Goal: Task Accomplishment & Management: Use online tool/utility

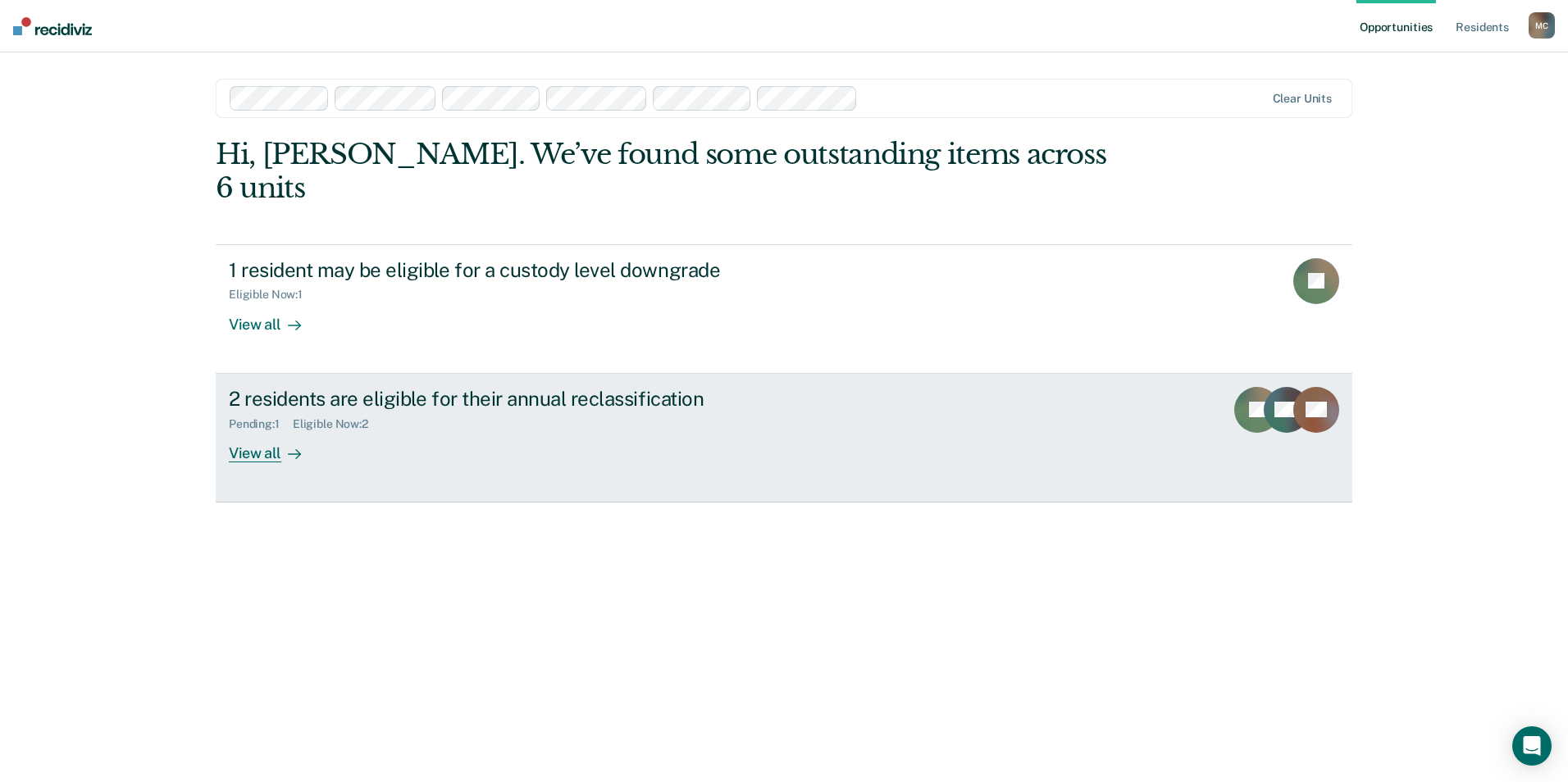
click at [257, 430] on div "View all" at bounding box center [274, 446] width 92 height 32
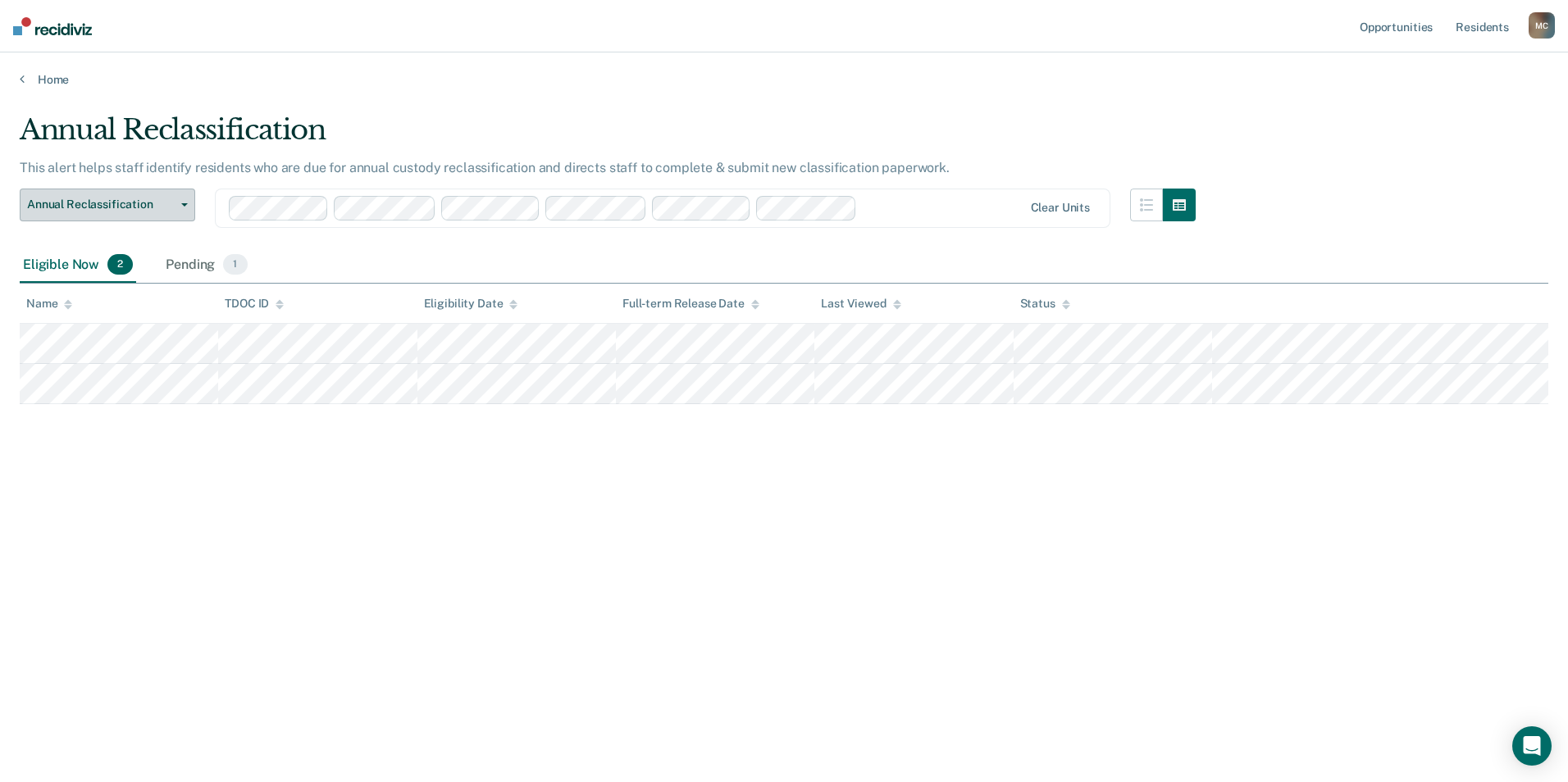
click at [150, 200] on span "Annual Reclassification" at bounding box center [101, 204] width 148 height 14
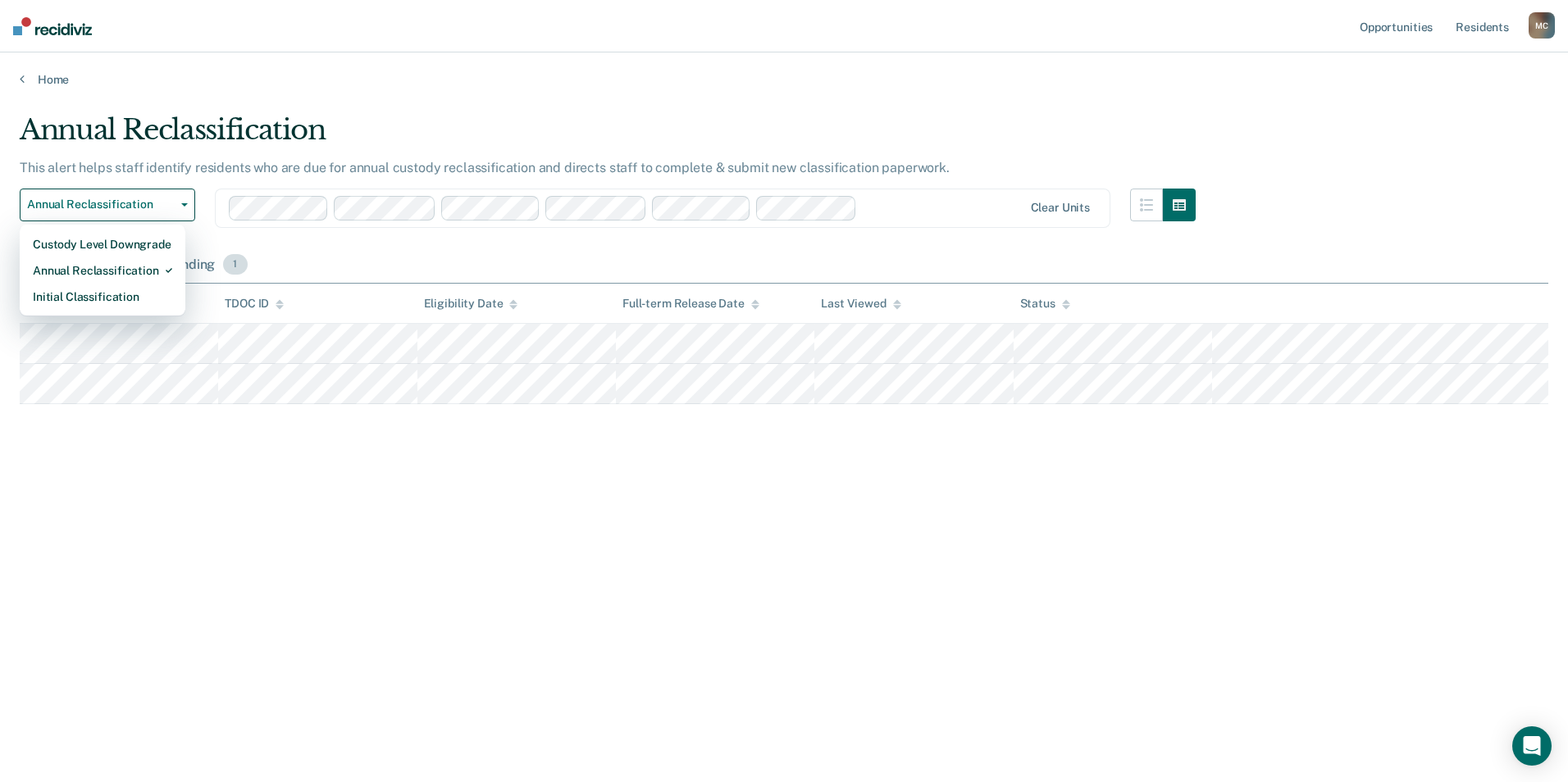
click at [236, 265] on span "1" at bounding box center [235, 264] width 24 height 21
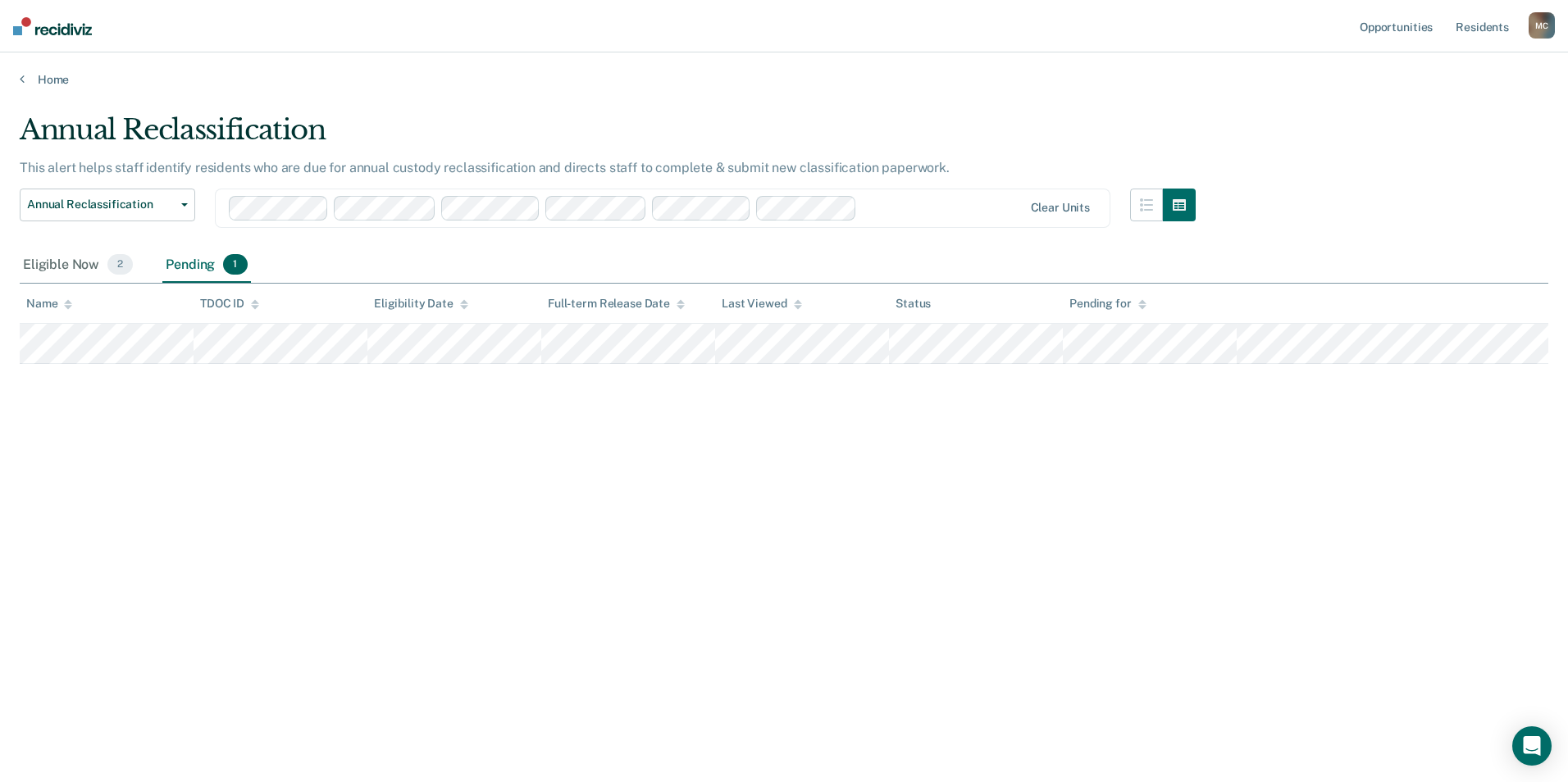
click at [238, 277] on div "Pending 1" at bounding box center [206, 266] width 88 height 36
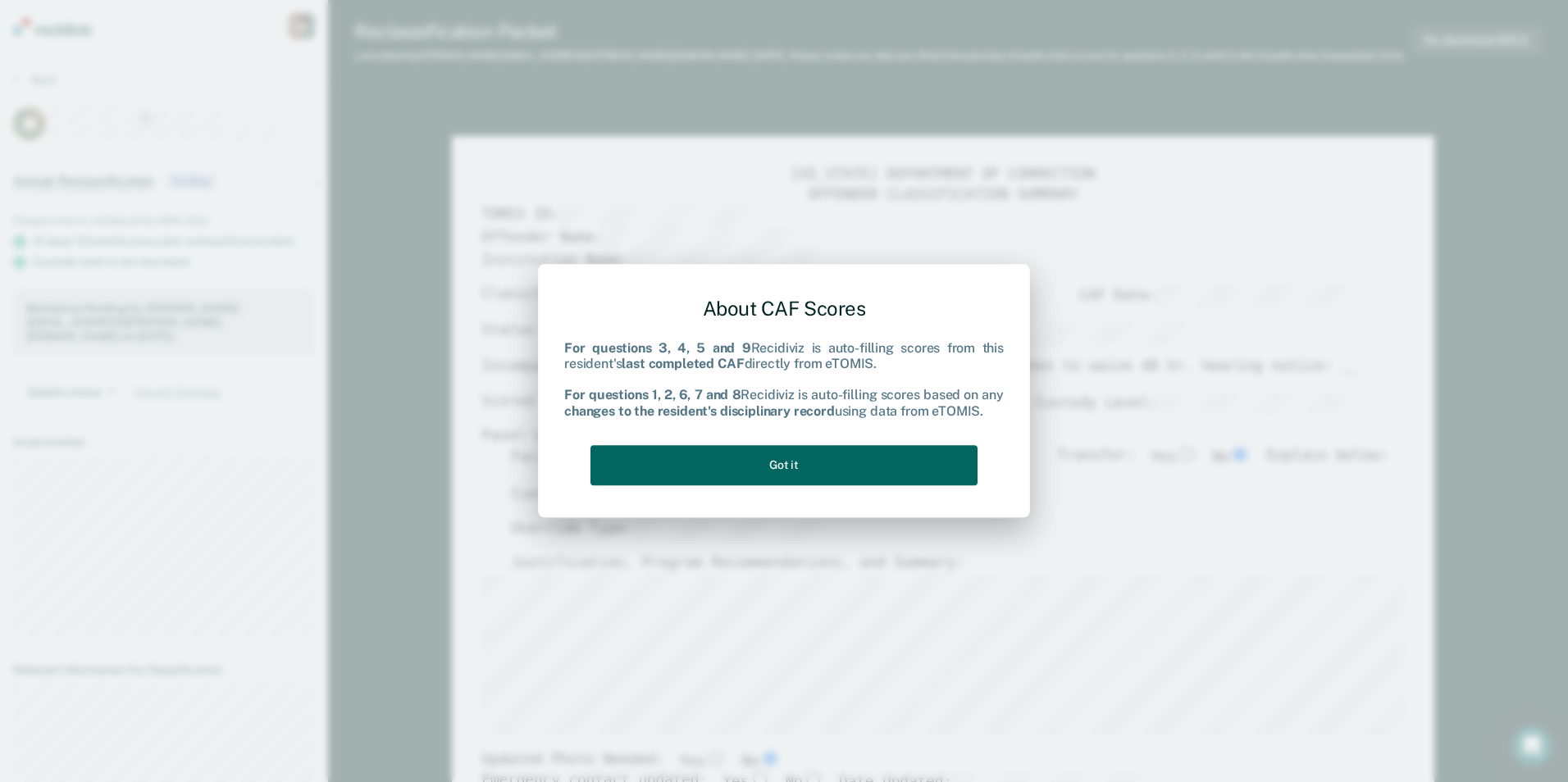
click at [848, 468] on button "Got it" at bounding box center [784, 466] width 387 height 40
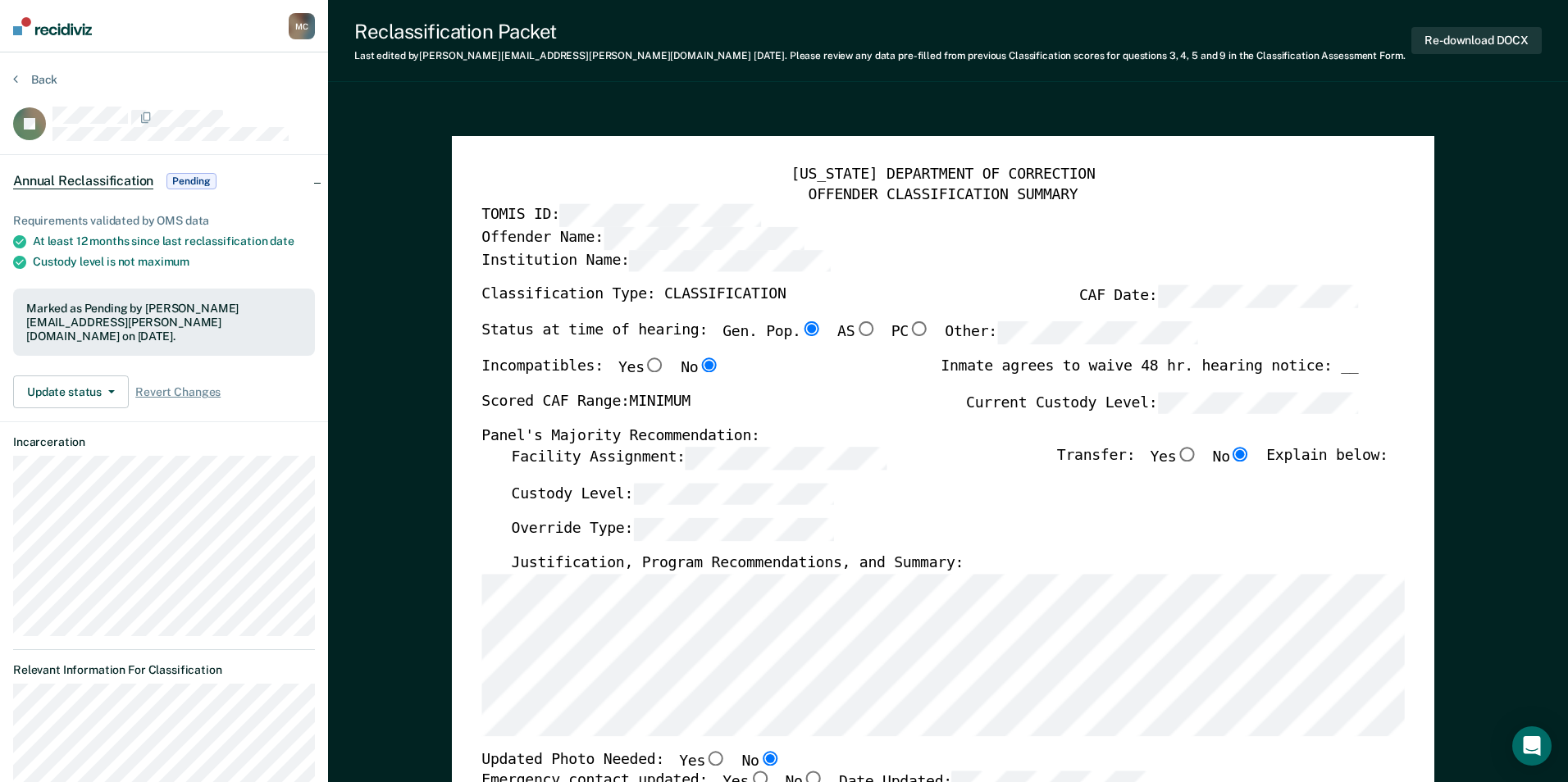
type textarea "x"
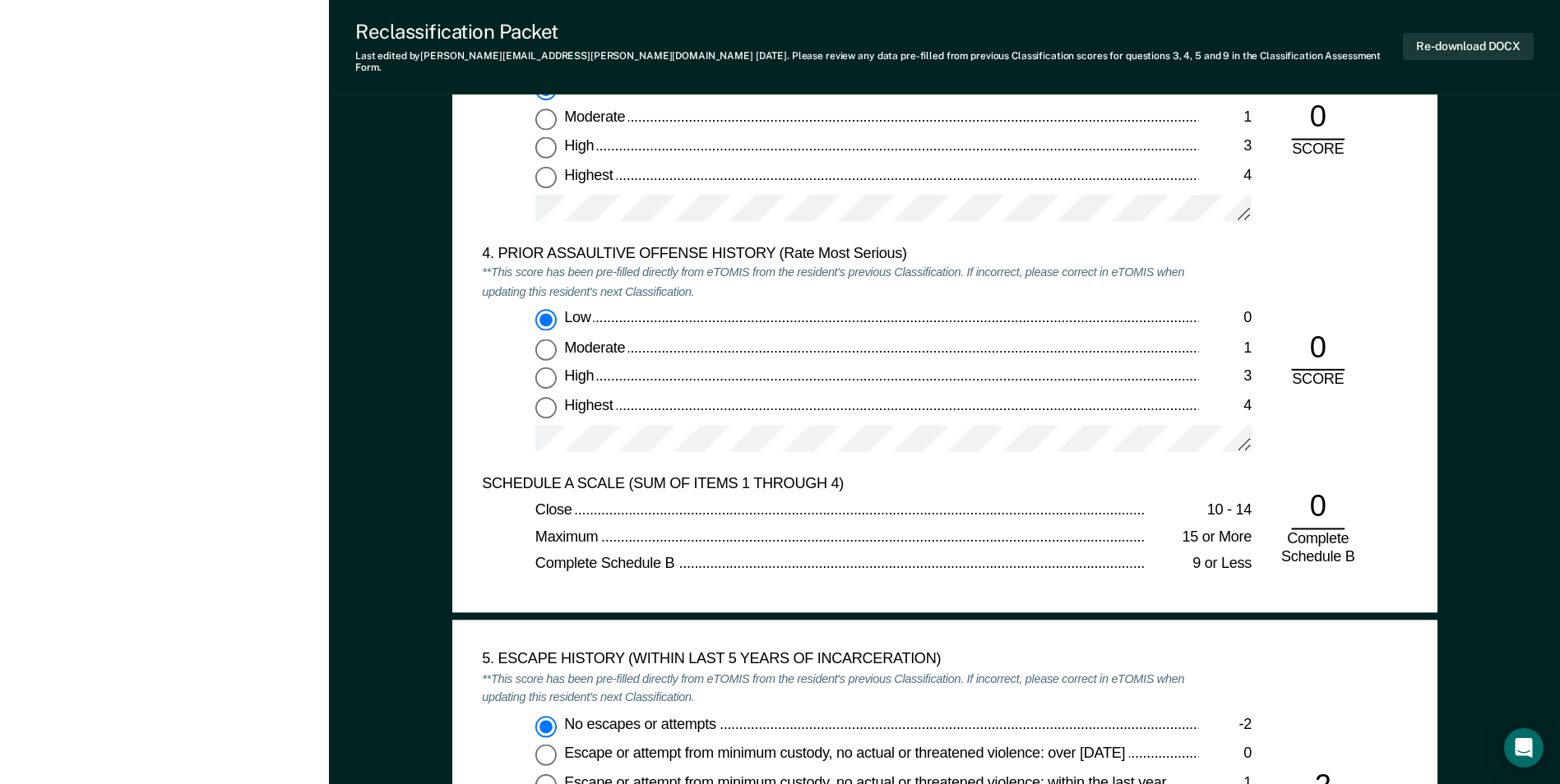
scroll to position [2384, 0]
